Goal: Information Seeking & Learning: Find contact information

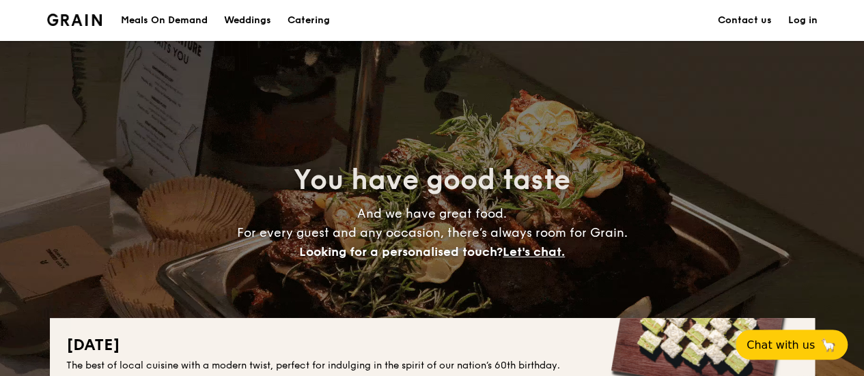
click at [738, 22] on link "Contact us" at bounding box center [745, 20] width 54 height 41
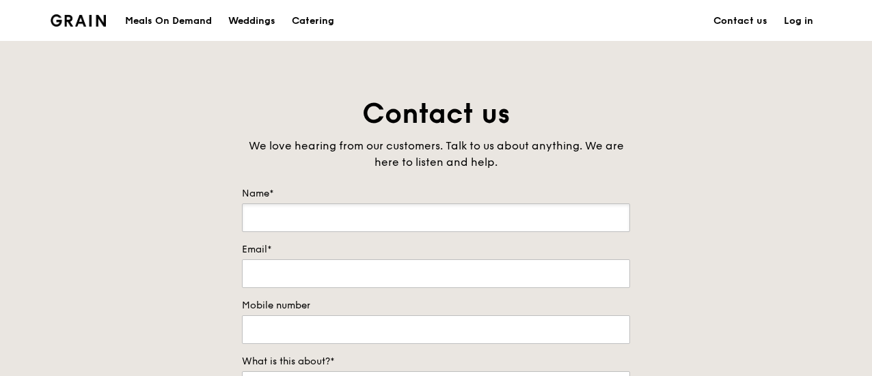
click at [285, 208] on input "Name*" at bounding box center [436, 218] width 388 height 29
drag, startPoint x: 290, startPoint y: 219, endPoint x: 209, endPoint y: 220, distance: 80.6
click at [209, 220] on div "Contact us We love hearing from our customers. Talk to us about anything. We ar…" at bounding box center [436, 381] width 872 height 571
type input "Chloe Her"
click at [335, 275] on input "Email*" at bounding box center [436, 274] width 388 height 29
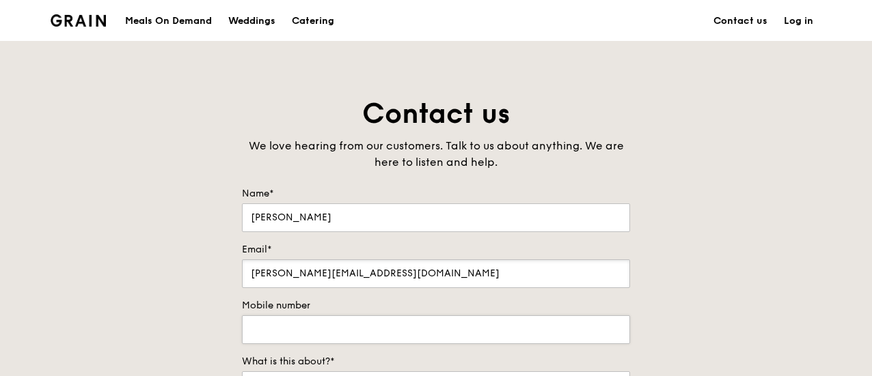
type input "chloe@takarabelmont.sg"
click at [343, 333] on input "Mobile number" at bounding box center [436, 330] width 388 height 29
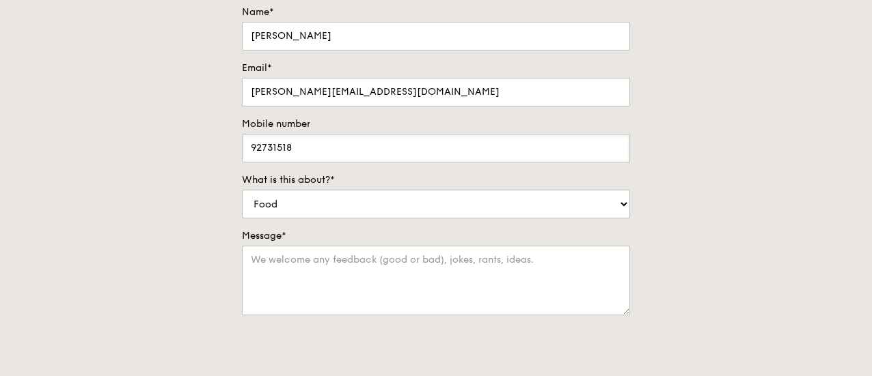
scroll to position [182, 0]
type input "92731518"
click at [309, 202] on select "Food Service Billing/Payment Catering Others" at bounding box center [436, 204] width 388 height 29
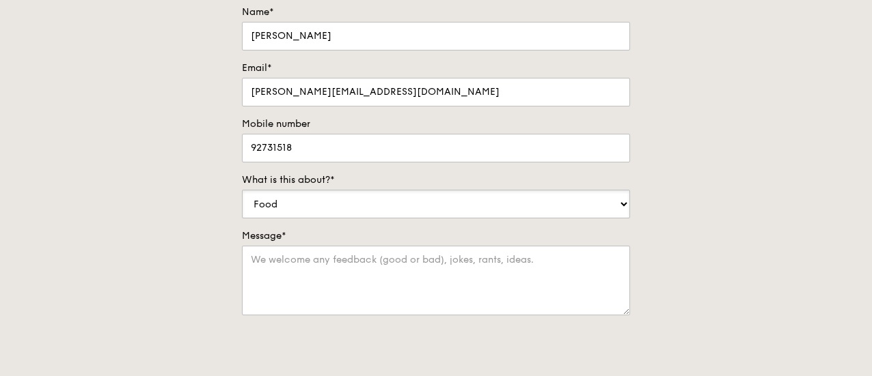
select select "Catering"
click at [242, 190] on select "Food Service Billing/Payment Catering Others" at bounding box center [436, 204] width 388 height 29
click at [281, 272] on textarea "Message*" at bounding box center [436, 281] width 388 height 70
type textarea "Quotat"
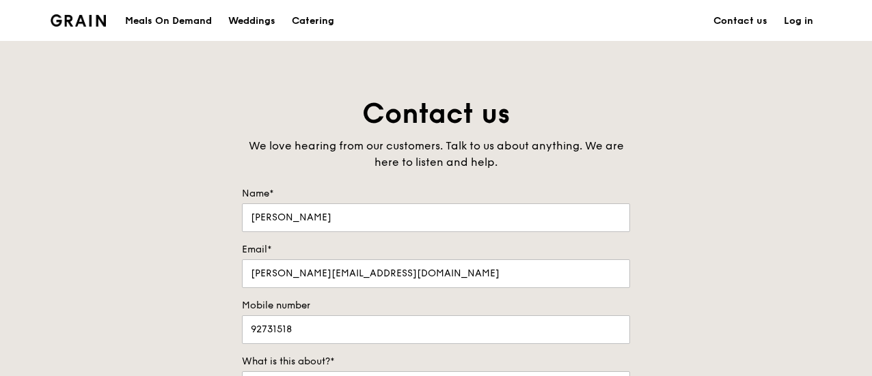
click at [83, 20] on img at bounding box center [78, 20] width 55 height 12
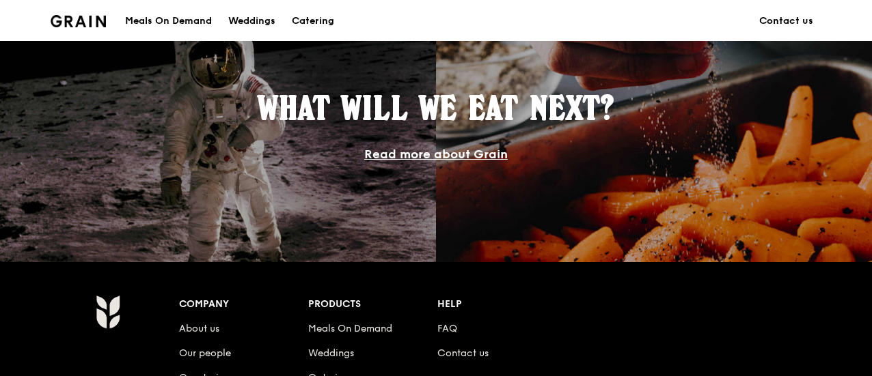
scroll to position [1149, 0]
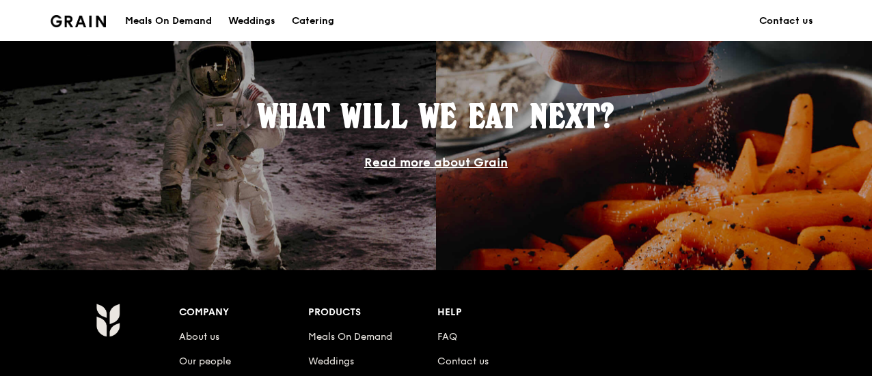
click at [468, 159] on link "Read more about Grain" at bounding box center [435, 162] width 143 height 15
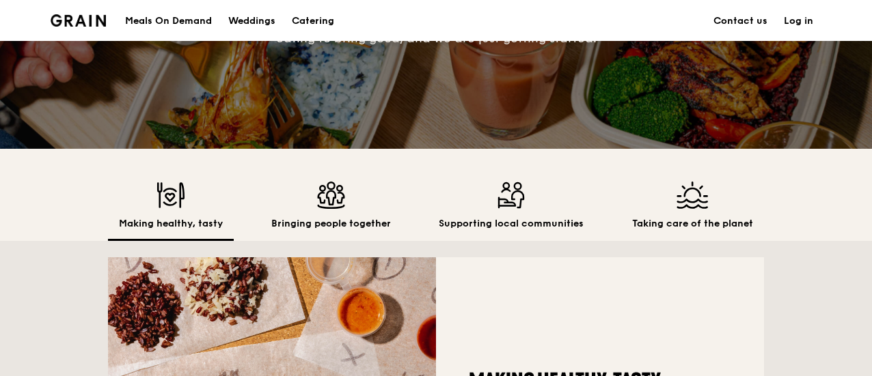
scroll to position [273, 0]
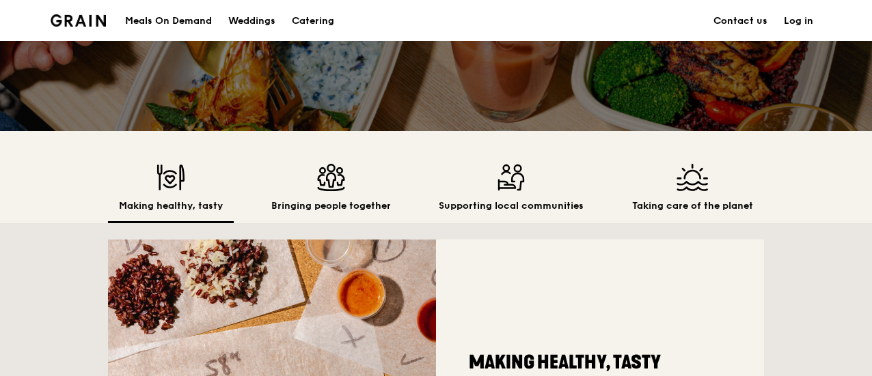
click at [331, 185] on img at bounding box center [331, 177] width 120 height 27
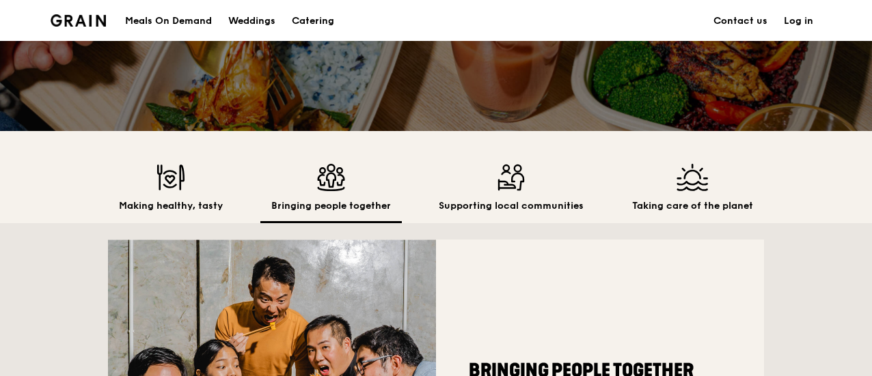
click at [511, 186] on img at bounding box center [510, 177] width 145 height 27
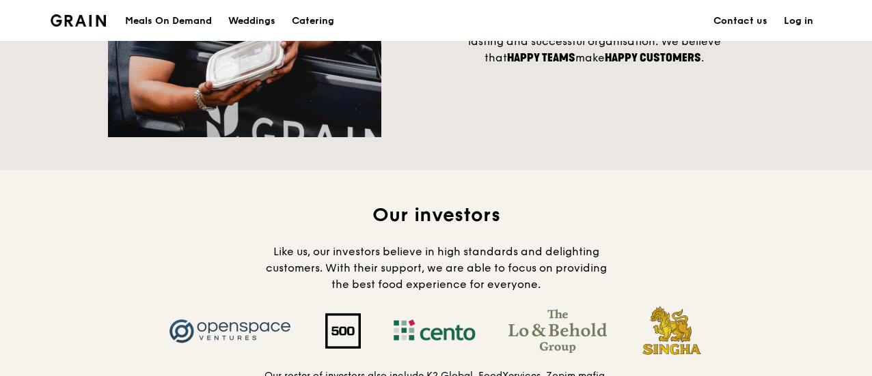
scroll to position [1366, 0]
